Goal: Task Accomplishment & Management: Complete application form

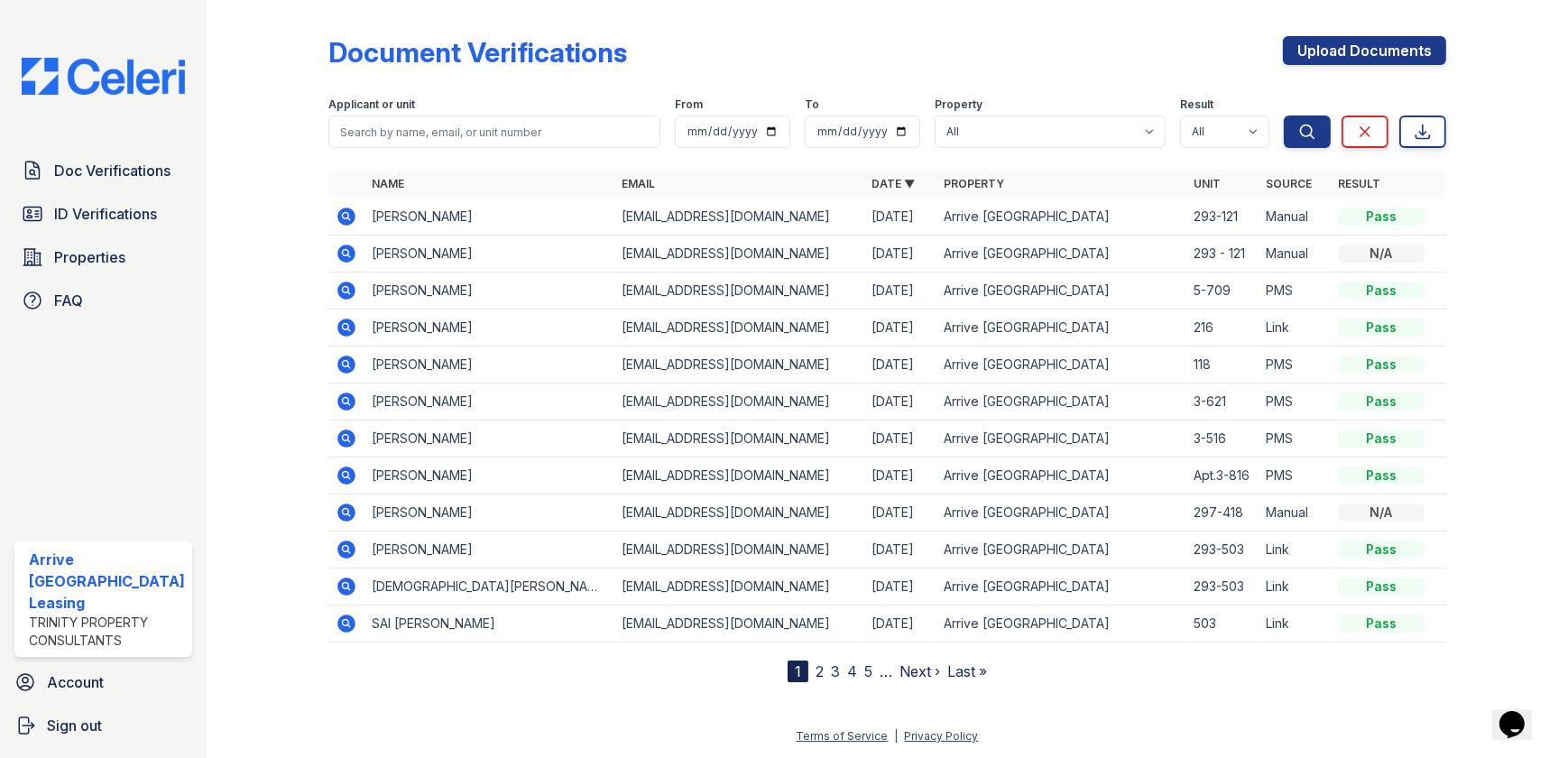
click at [342, 214] on icon at bounding box center [344, 215] width 5 height 5
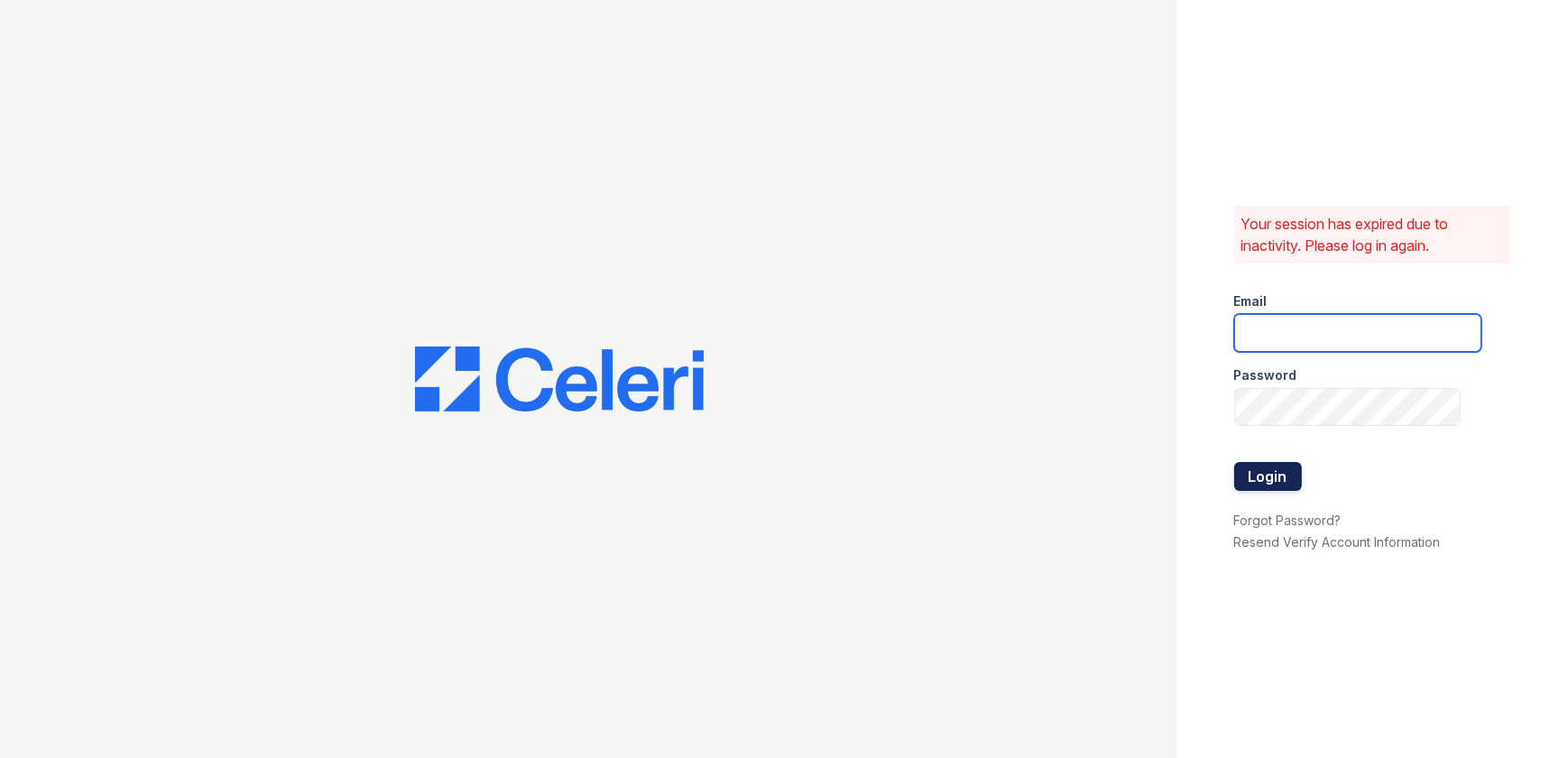
type input "ArriveWestborough@trinity-pm.com"
click at [1254, 478] on button "Login" at bounding box center [1268, 476] width 67 height 29
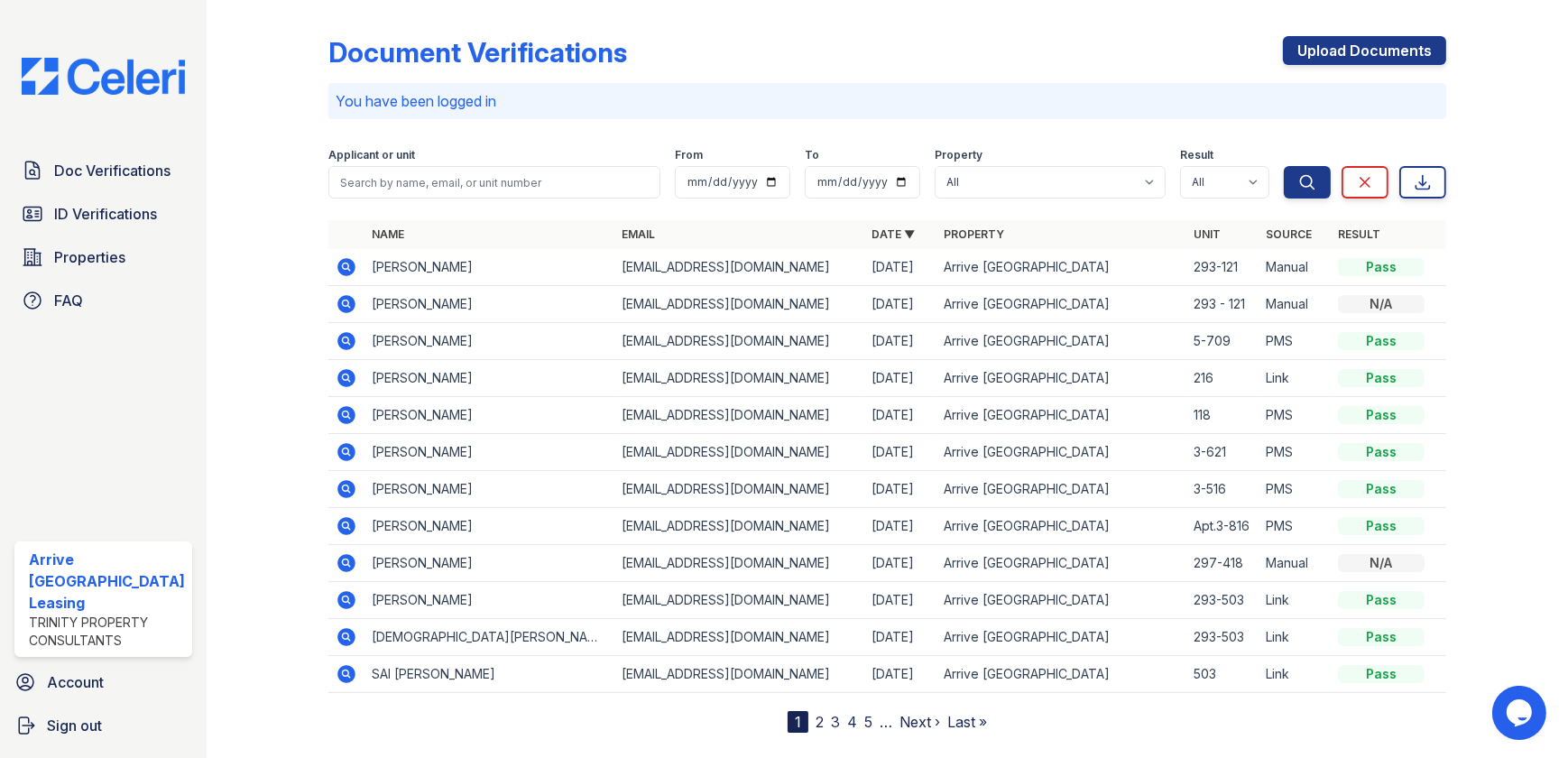
click at [328, 266] on td at bounding box center [346, 268] width 36 height 37
click at [342, 265] on icon at bounding box center [344, 266] width 5 height 5
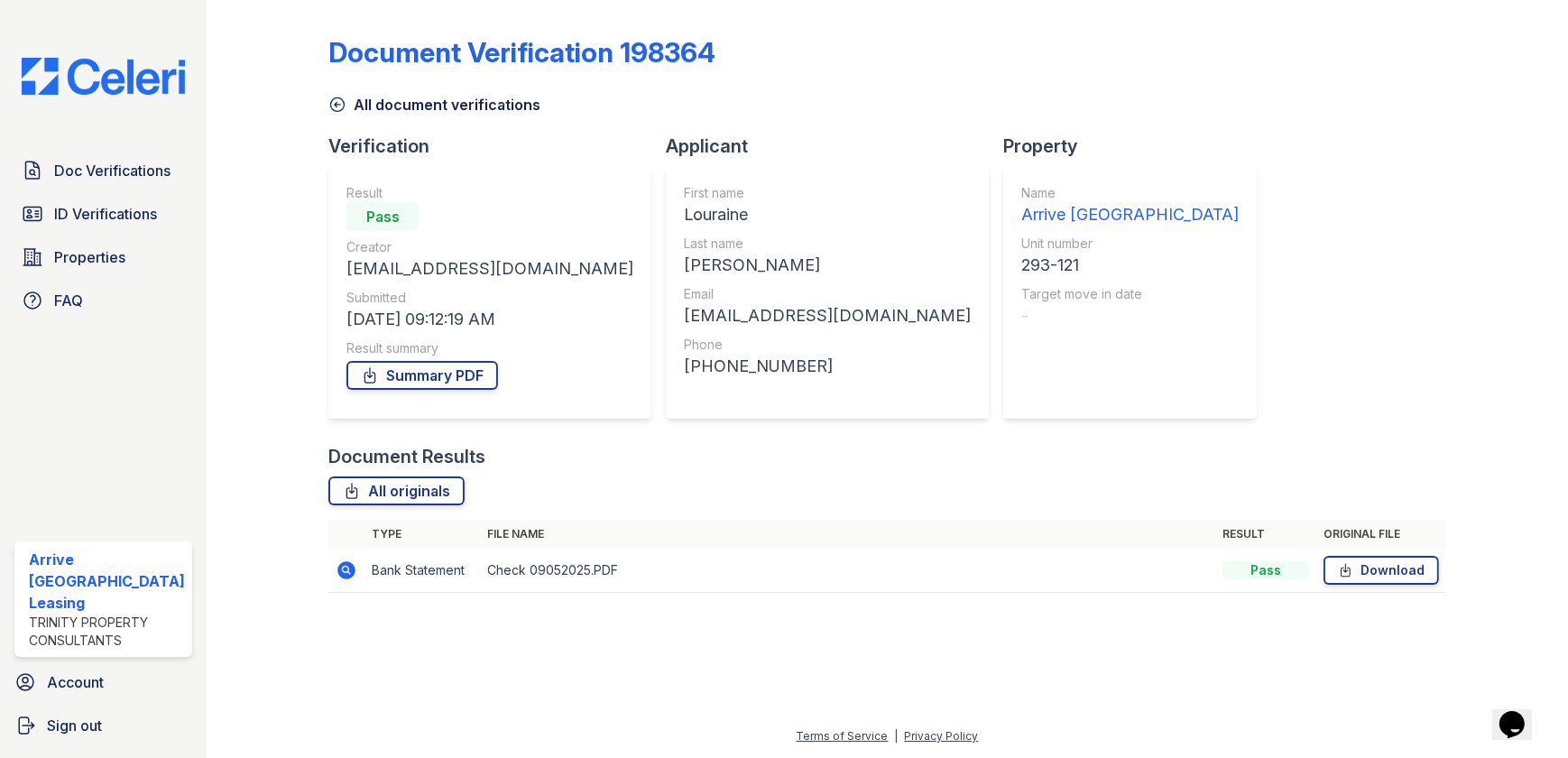
click at [348, 576] on icon at bounding box center [346, 570] width 18 height 18
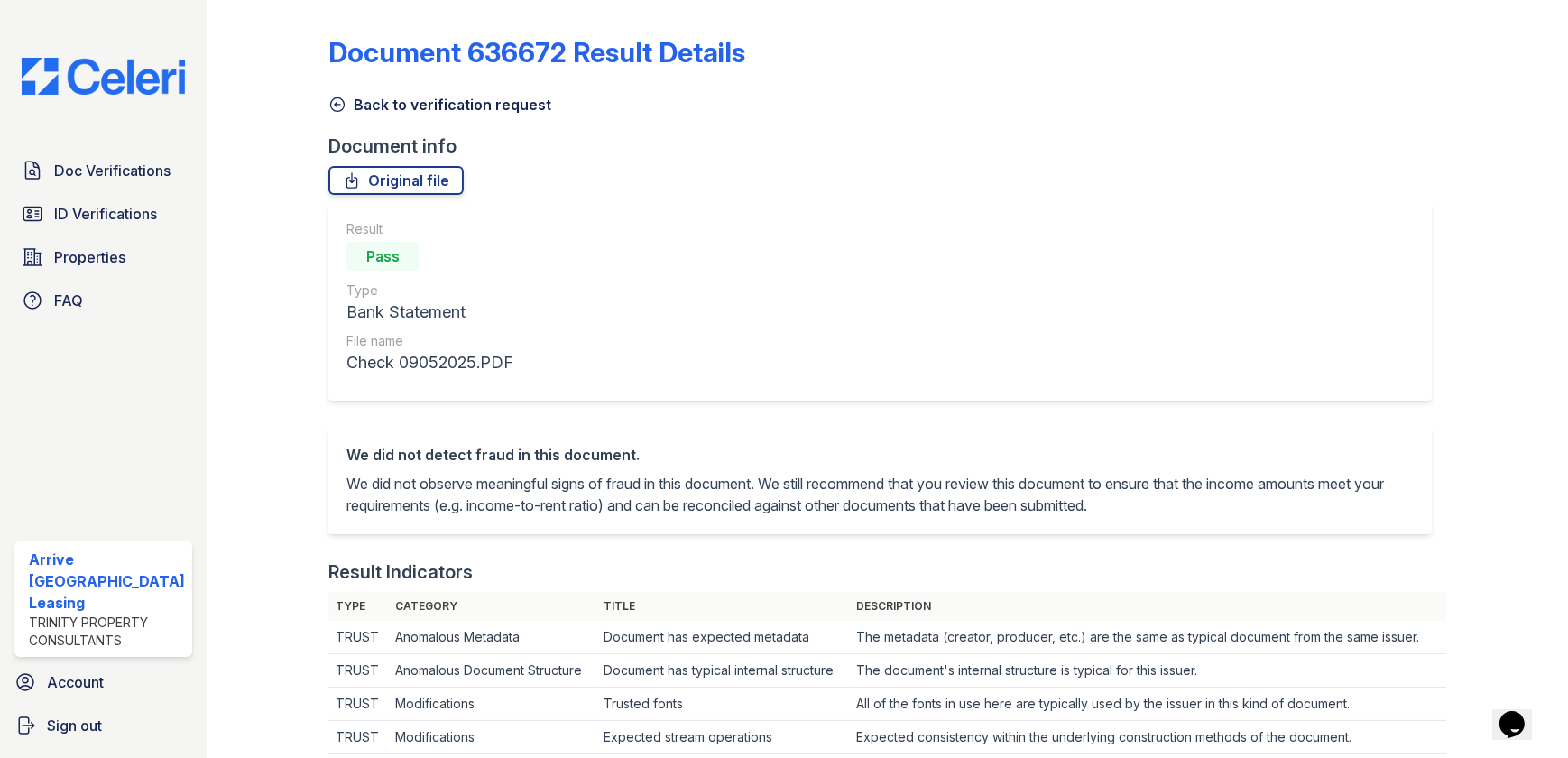
click at [330, 103] on icon at bounding box center [337, 104] width 18 height 18
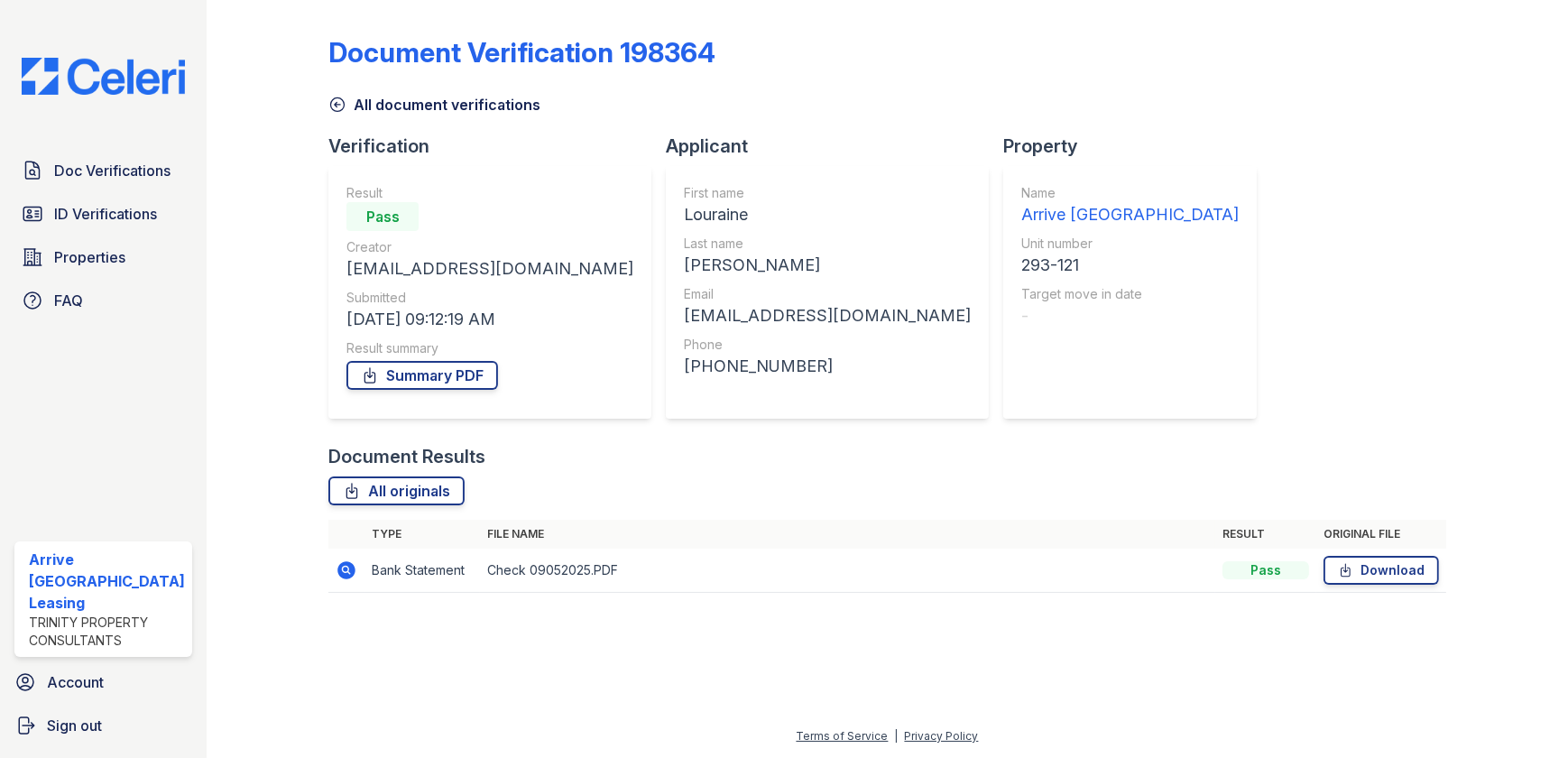
click at [330, 97] on icon at bounding box center [337, 104] width 18 height 18
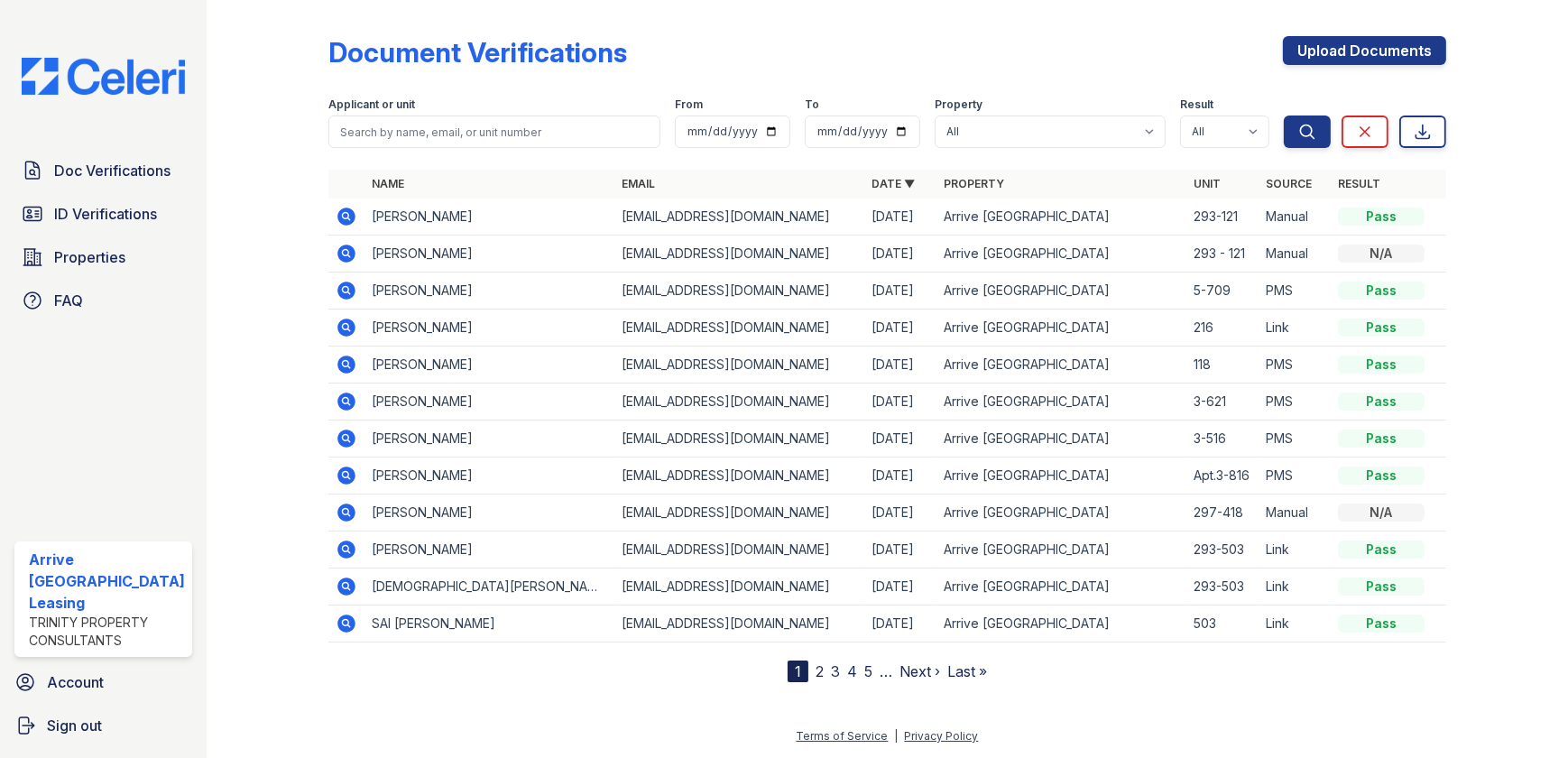
click at [341, 245] on icon at bounding box center [346, 253] width 18 height 18
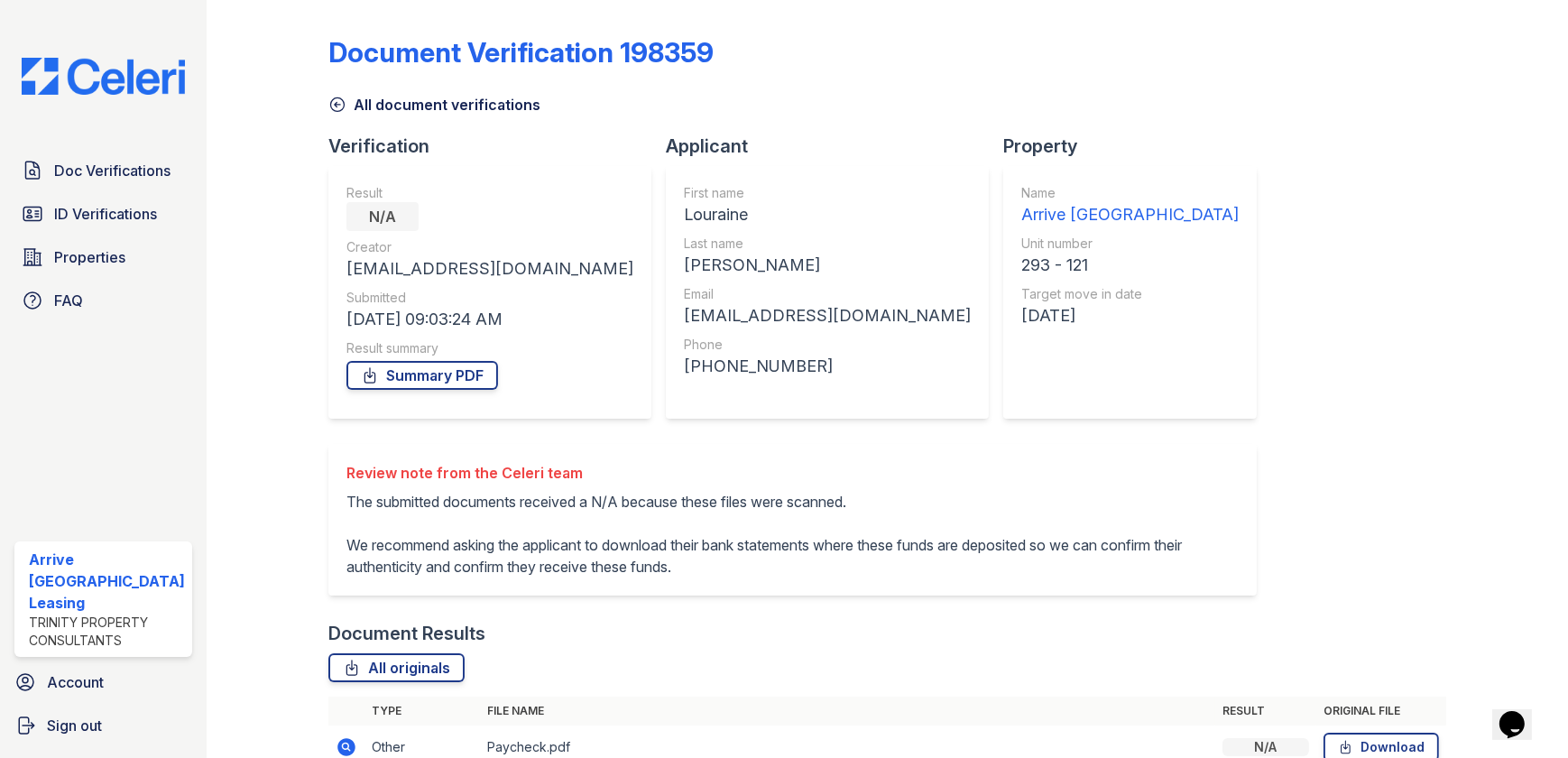
drag, startPoint x: 331, startPoint y: 94, endPoint x: 333, endPoint y: 53, distance: 41.0
click at [329, 94] on link "All document verifications" at bounding box center [434, 104] width 212 height 22
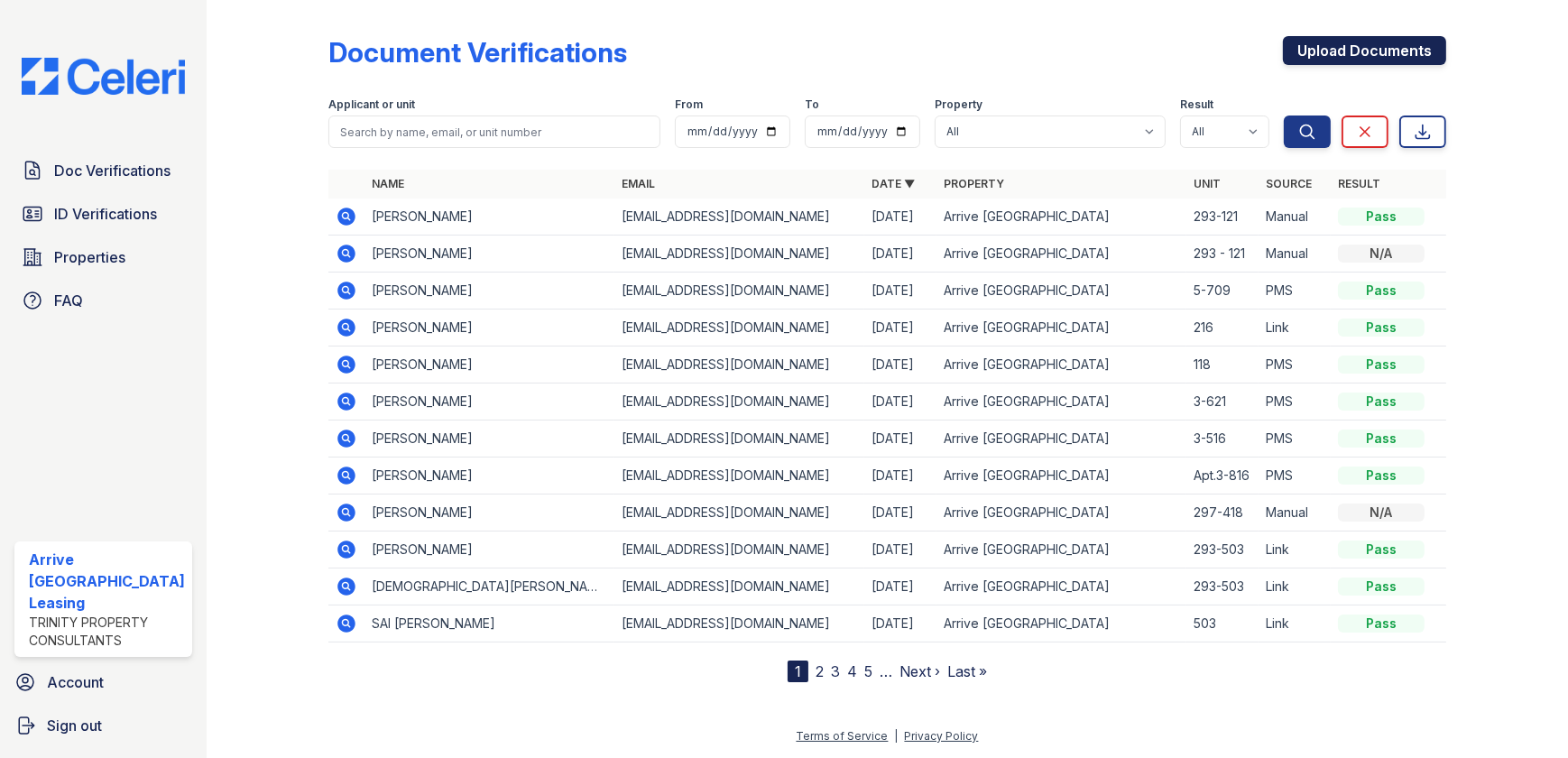
click at [1400, 50] on link "Upload Documents" at bounding box center [1364, 51] width 164 height 29
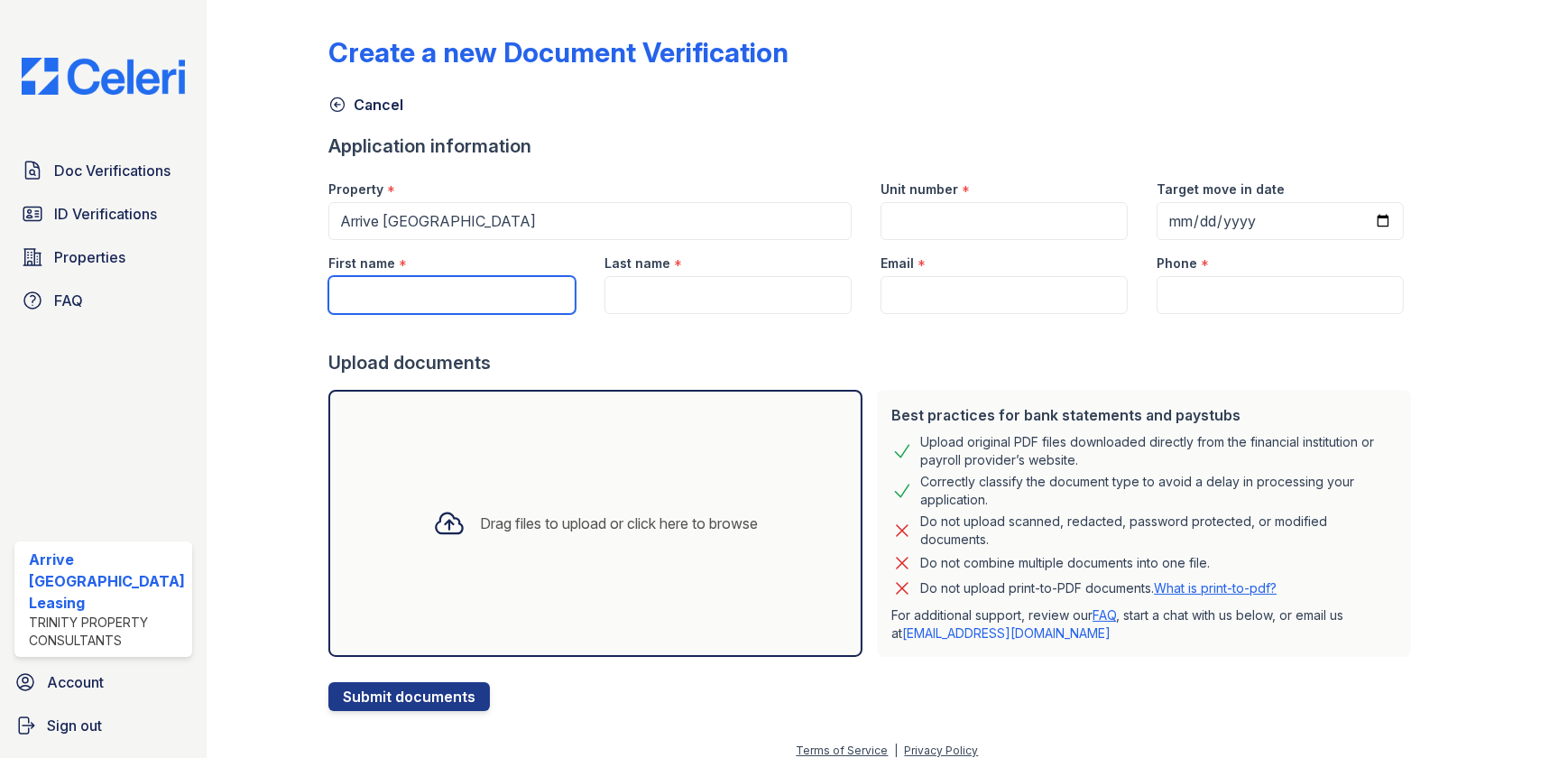
click at [414, 281] on input "First name" at bounding box center [452, 295] width 247 height 38
type input "Louraine"
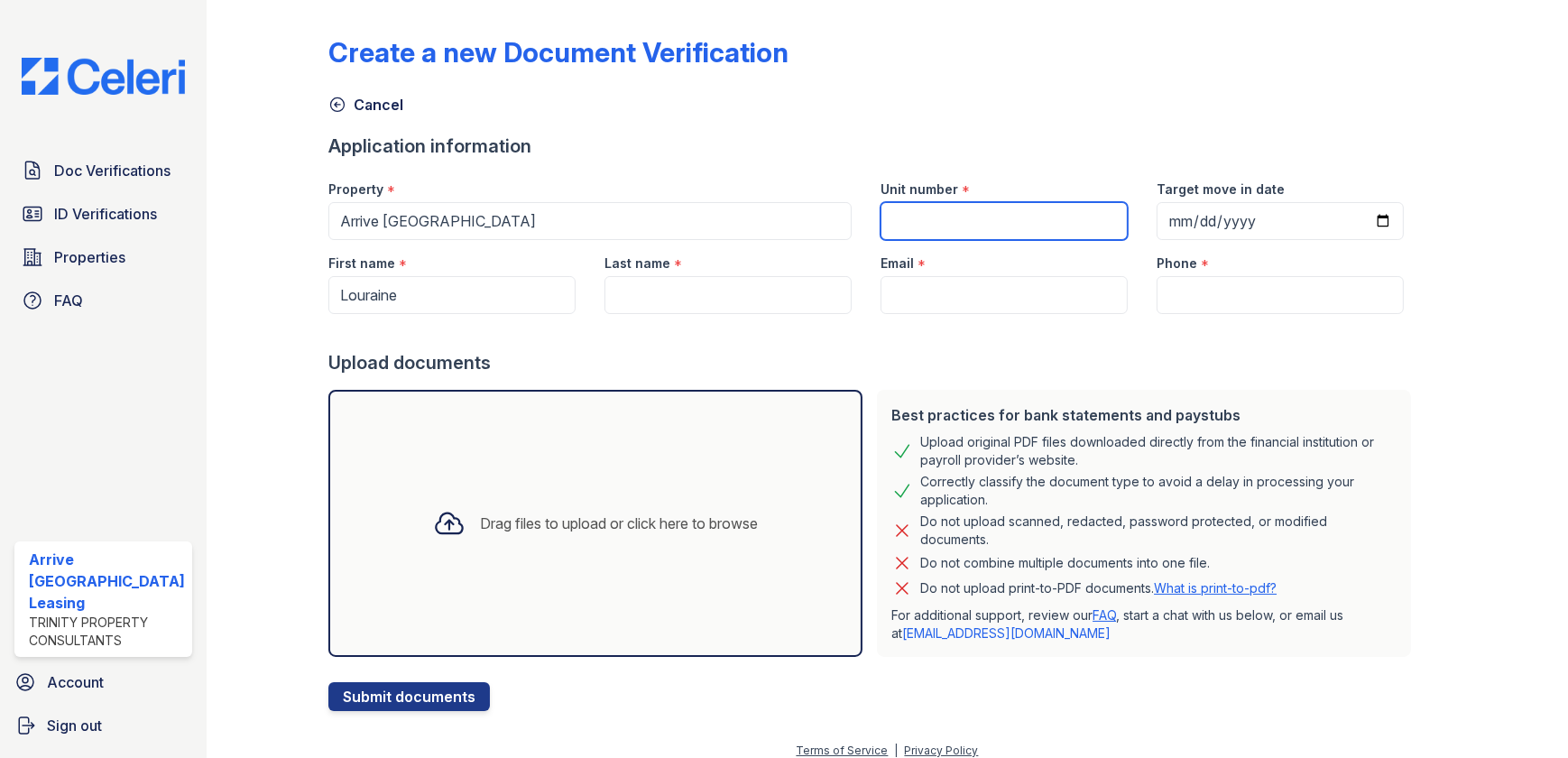
type input "293-121"
type input "Onorato"
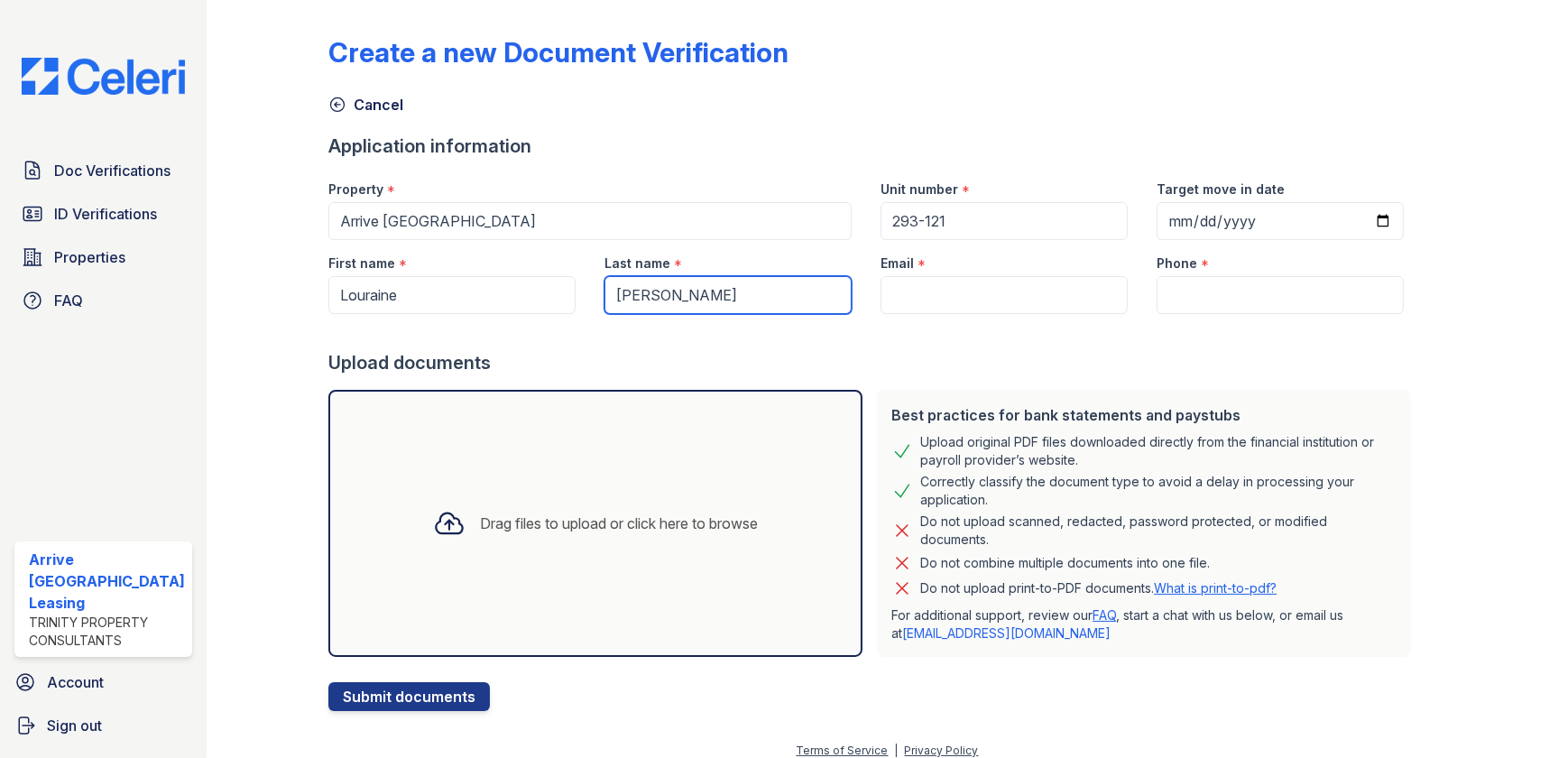
type input "bofamily2017@gmail.com"
type input "774 498-0112"
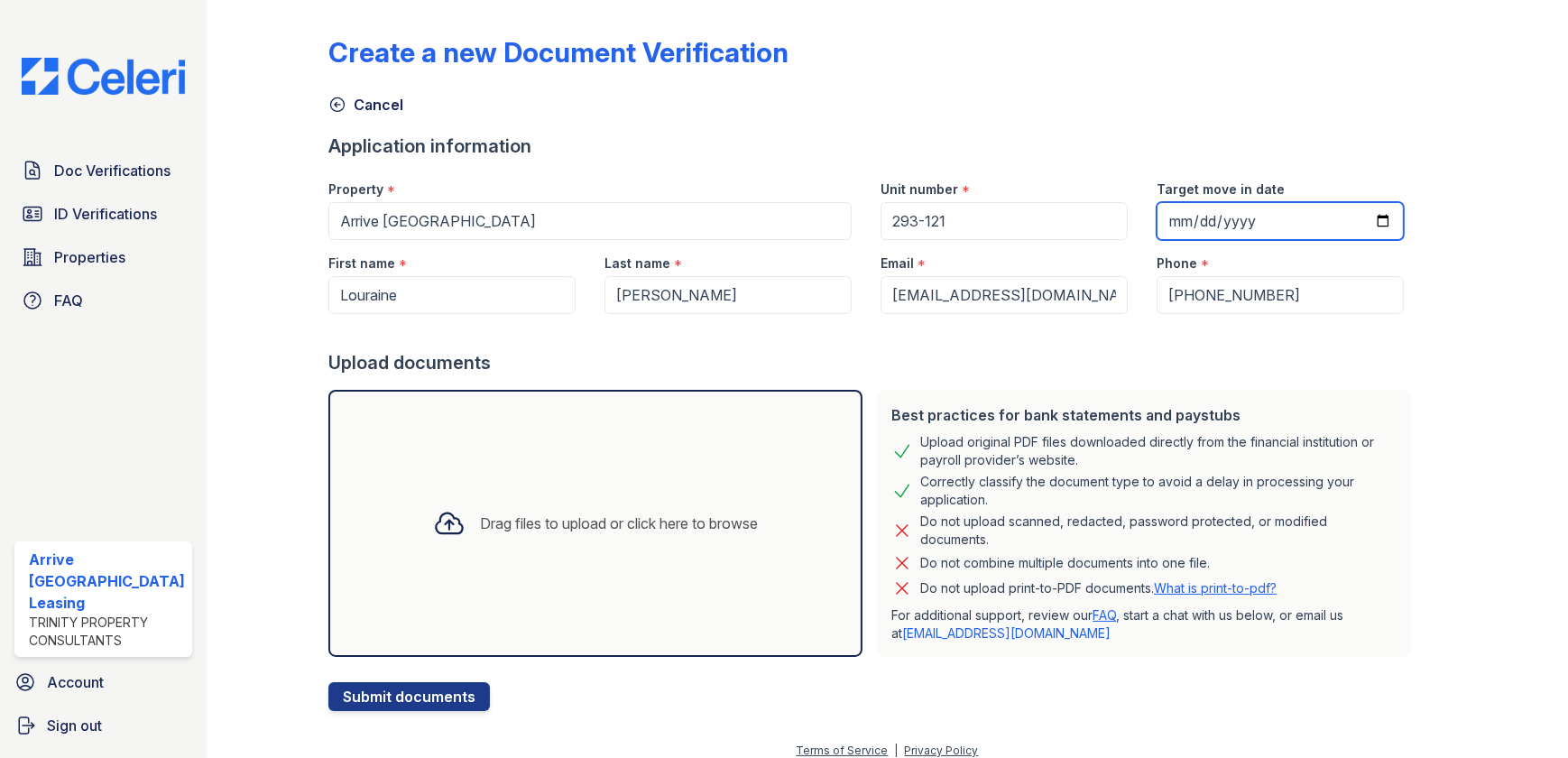
click at [1246, 225] on input "Target move in date" at bounding box center [1280, 221] width 247 height 38
click at [1173, 216] on input "Target move in date" at bounding box center [1280, 221] width 247 height 38
type input "2025-10-15"
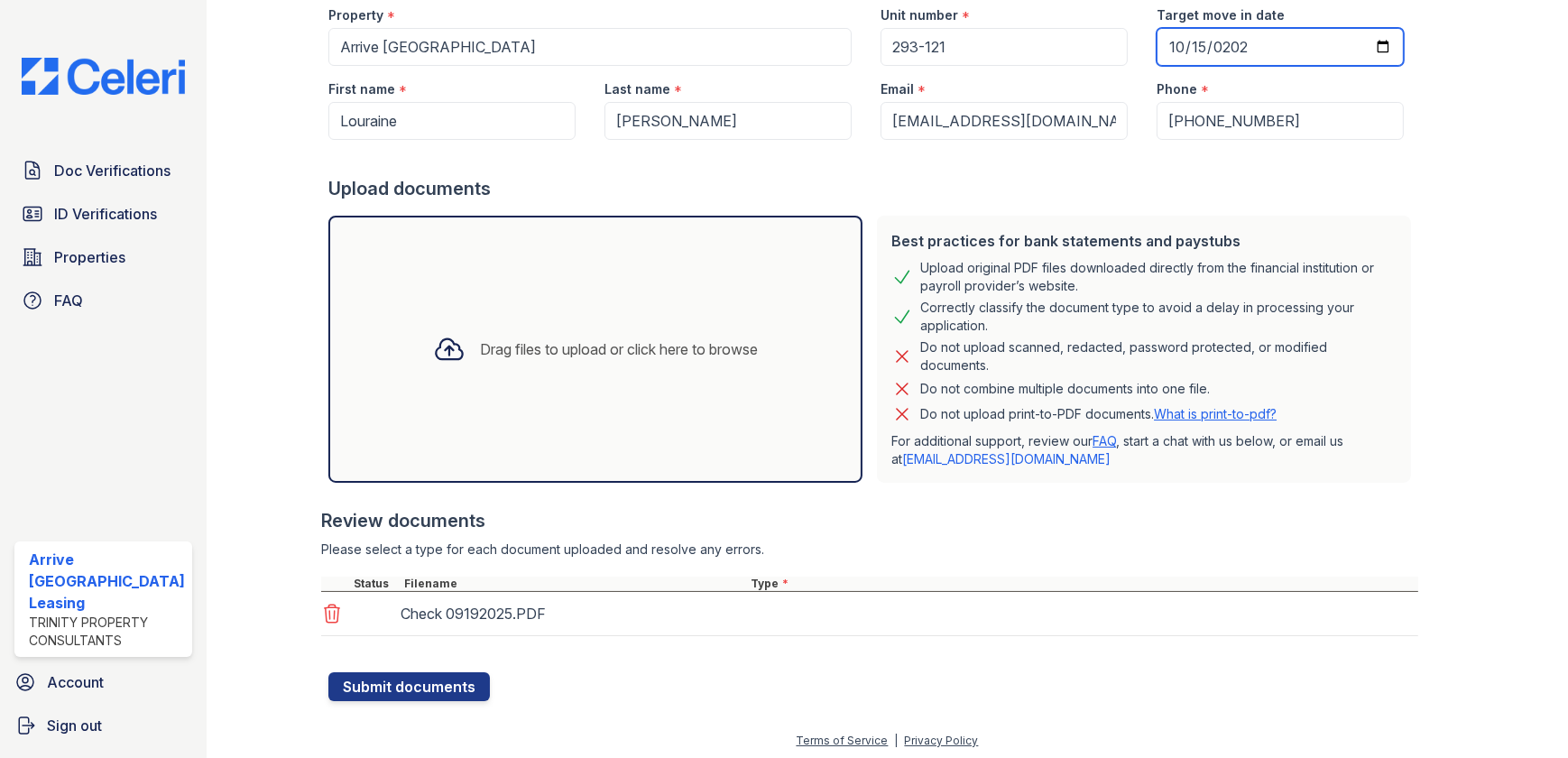
scroll to position [178, 0]
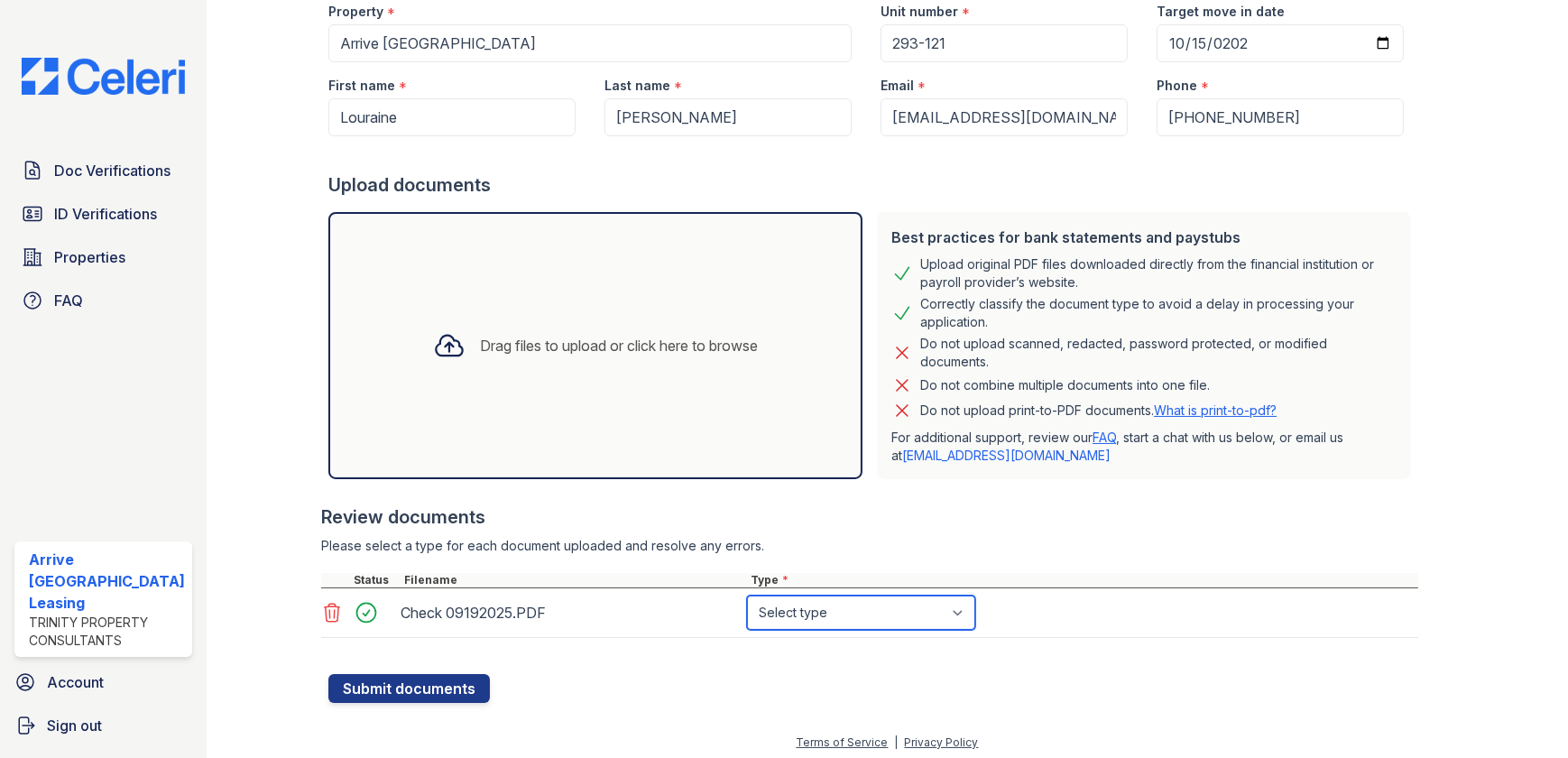
click at [809, 610] on select "Select type Paystub Bank Statement Offer Letter Tax Documents Benefit Award Let…" at bounding box center [861, 612] width 228 height 35
select select "paystub"
click at [747, 595] on select "Select type Paystub Bank Statement Offer Letter Tax Documents Benefit Award Let…" at bounding box center [861, 612] width 228 height 35
click at [341, 676] on button "Submit documents" at bounding box center [409, 688] width 162 height 29
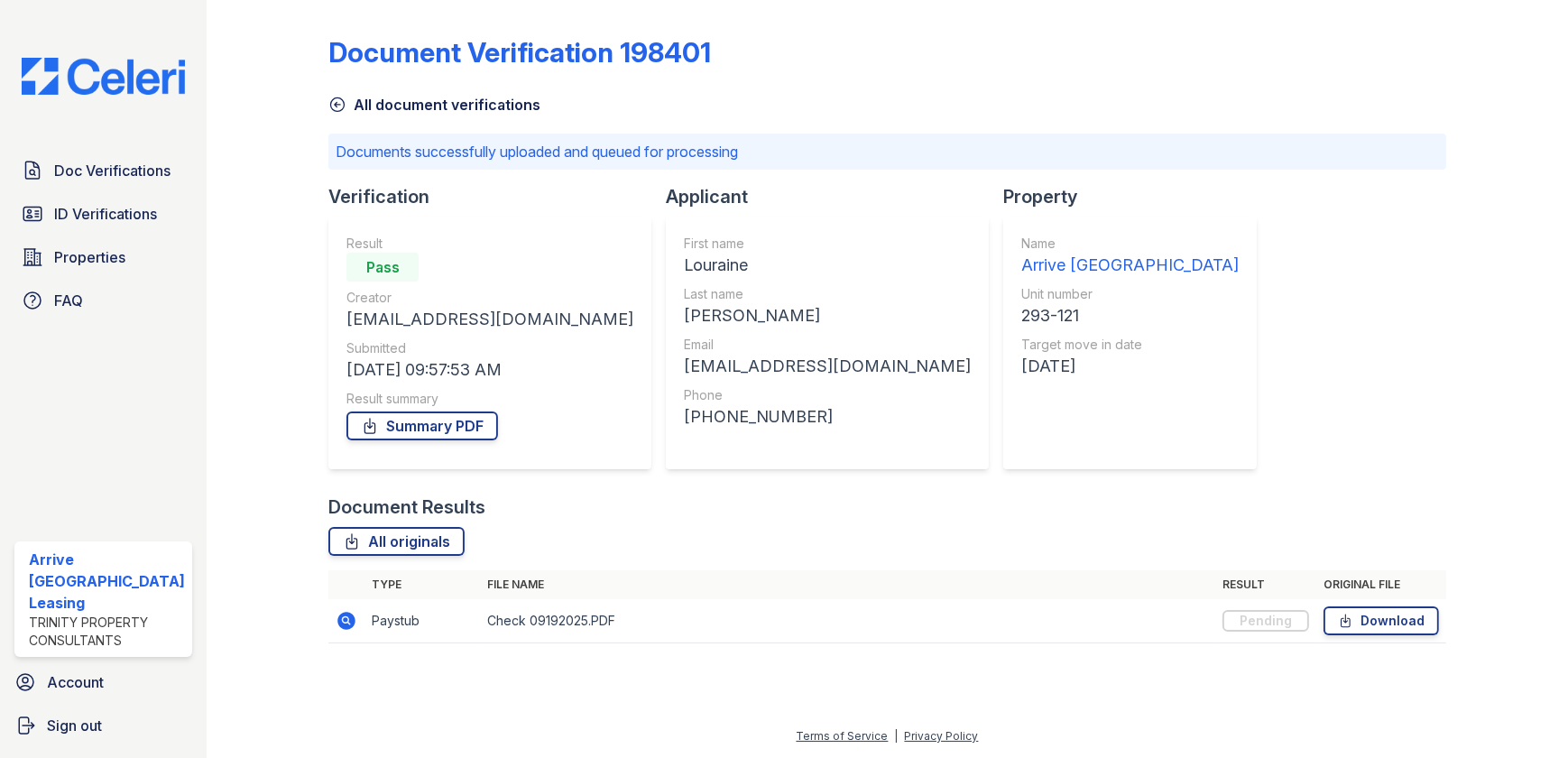
click at [335, 104] on icon at bounding box center [338, 105] width 13 height 13
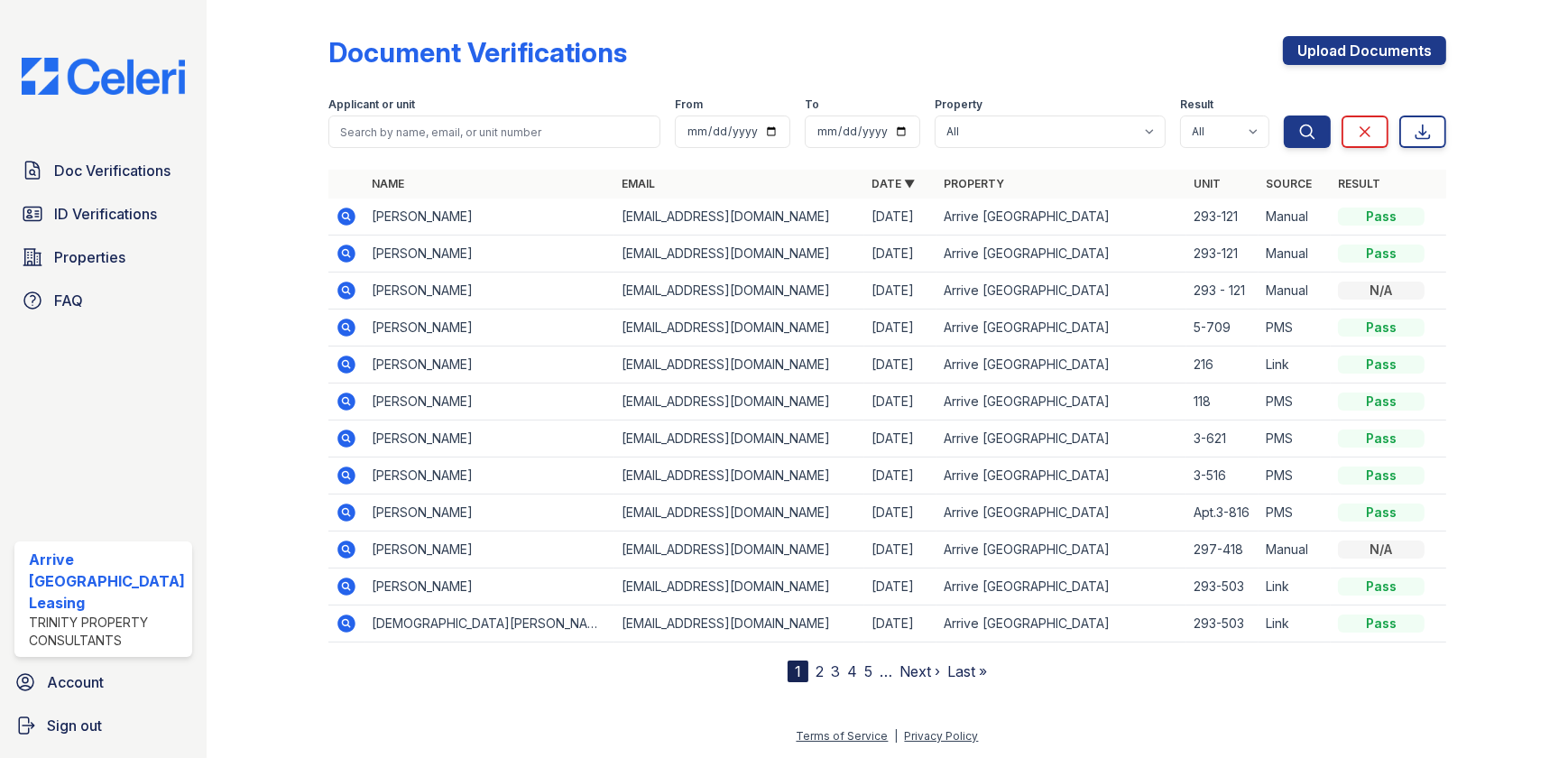
click at [338, 216] on icon at bounding box center [346, 216] width 18 height 18
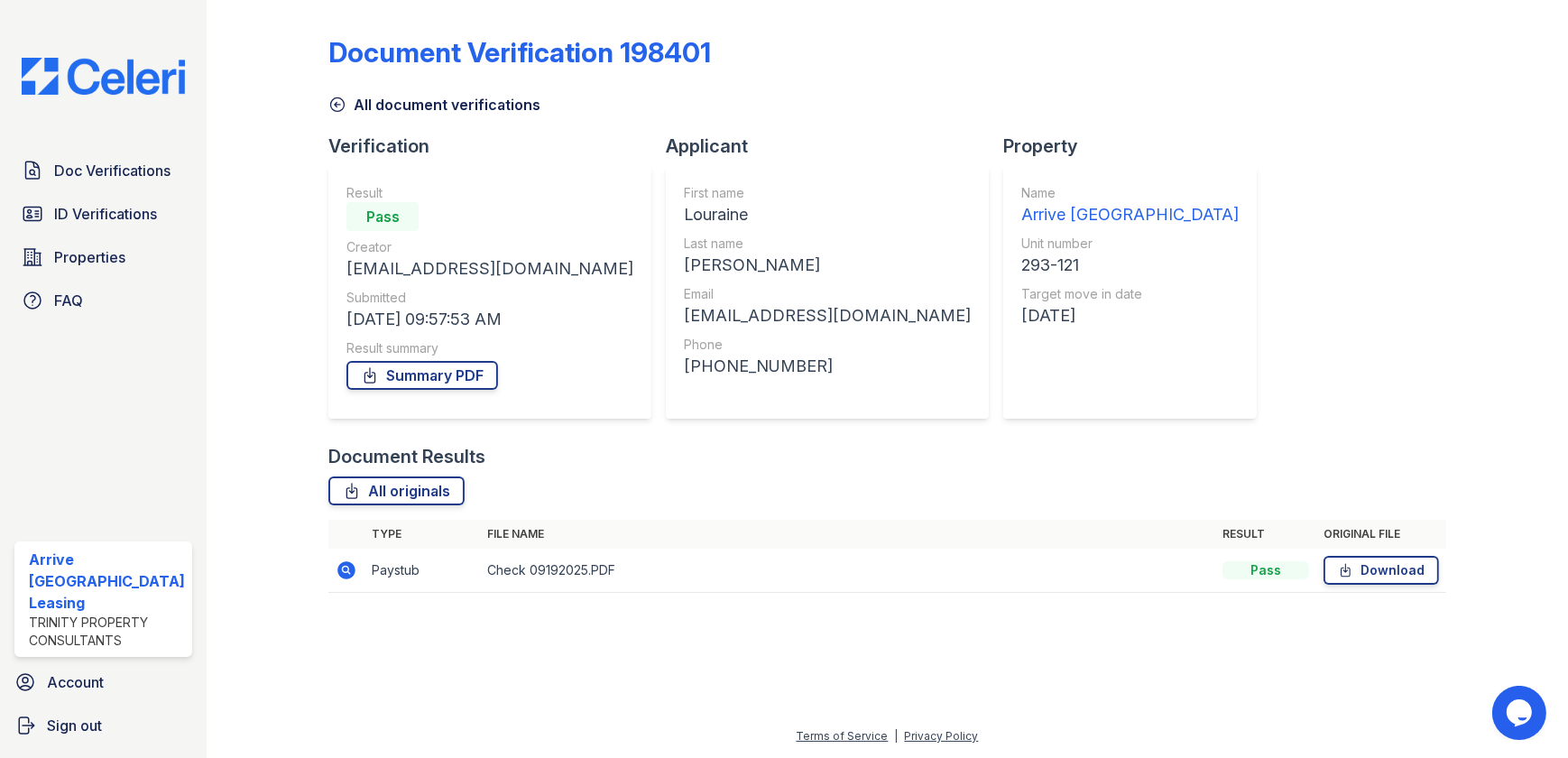
click at [338, 566] on icon at bounding box center [346, 570] width 18 height 18
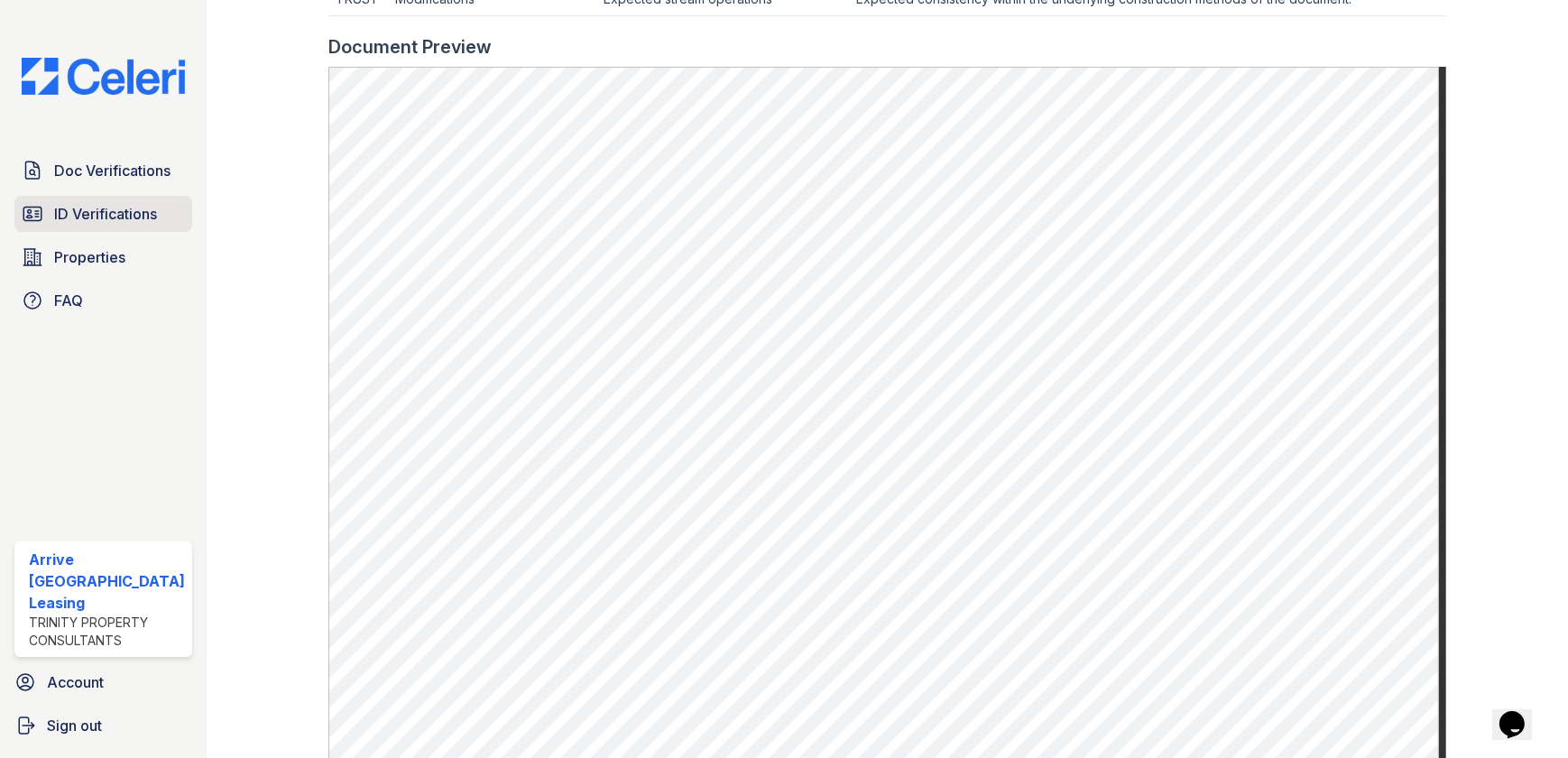
click at [111, 197] on link "ID Verifications" at bounding box center [103, 213] width 178 height 36
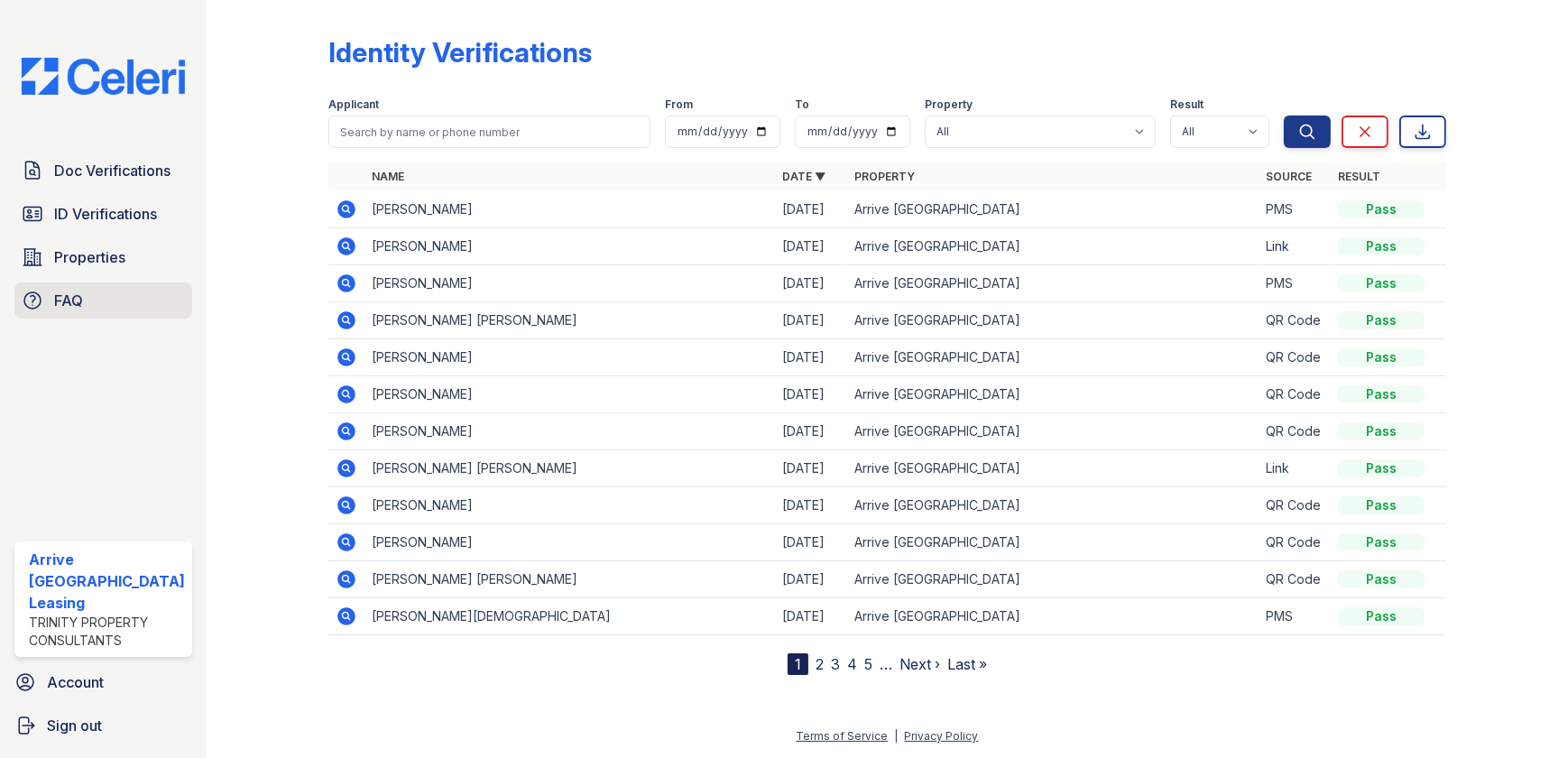
click at [99, 291] on link "FAQ" at bounding box center [103, 300] width 178 height 36
click at [128, 260] on link "Properties" at bounding box center [103, 257] width 178 height 36
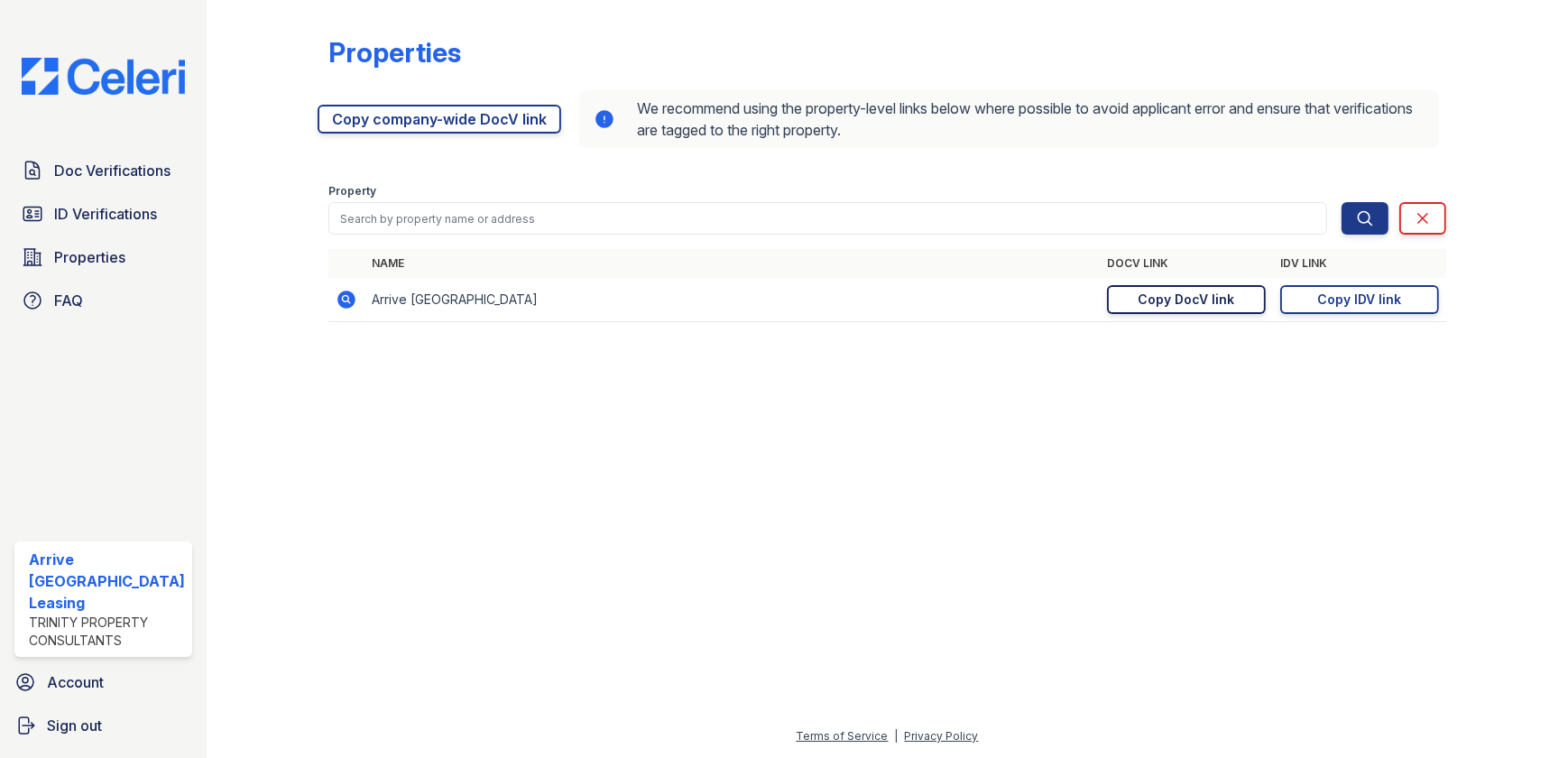
click at [1185, 295] on div "Copy DocV link" at bounding box center [1185, 299] width 96 height 18
click at [1407, 305] on link "Copy IDV link Copy link" at bounding box center [1359, 299] width 159 height 29
